Goal: Task Accomplishment & Management: Manage account settings

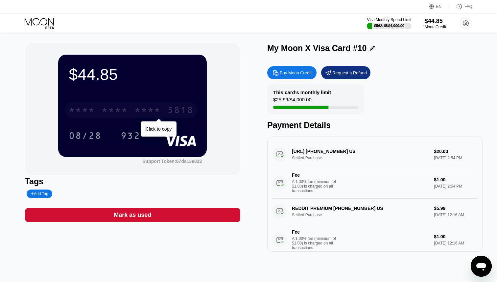
click at [160, 111] on div "* * * *" at bounding box center [147, 111] width 26 height 11
